Goal: Check status

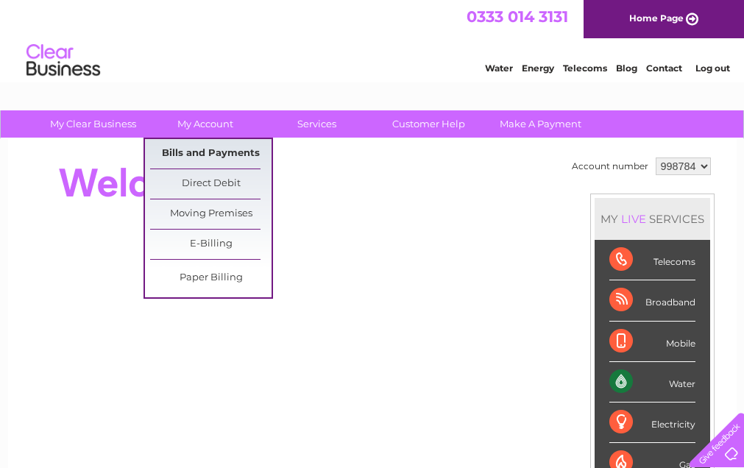
click at [203, 152] on link "Bills and Payments" at bounding box center [210, 153] width 121 height 29
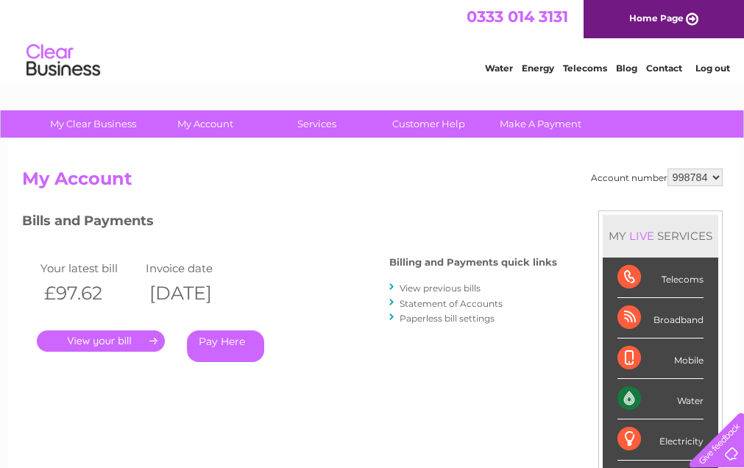
click at [99, 342] on link "." at bounding box center [101, 340] width 128 height 21
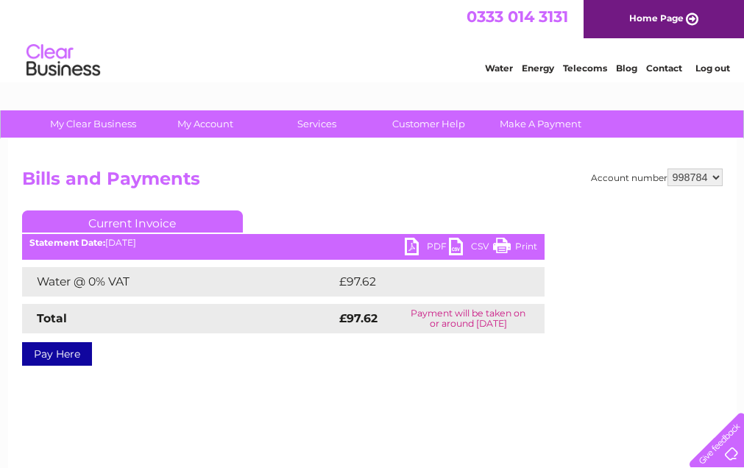
click at [411, 244] on link "PDF" at bounding box center [427, 248] width 44 height 21
